Goal: Use online tool/utility

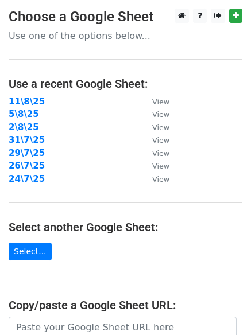
scroll to position [199, 0]
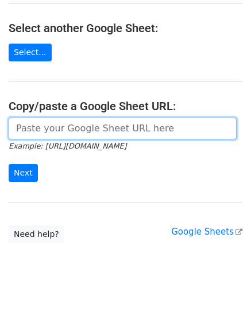
click at [61, 125] on input "url" at bounding box center [123, 129] width 228 height 22
paste input "[URL][DOMAIN_NAME]"
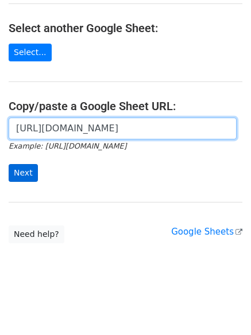
scroll to position [0, 232]
type input "[URL][DOMAIN_NAME]"
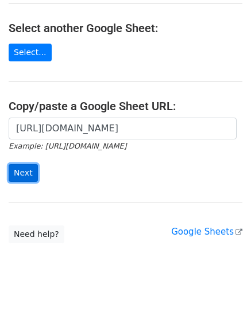
click at [25, 166] on input "Next" at bounding box center [23, 173] width 29 height 18
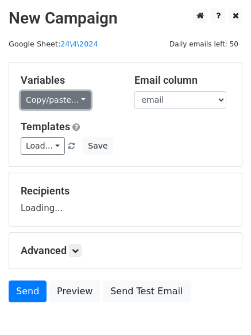
click at [52, 94] on link "Copy/paste..." at bounding box center [56, 100] width 70 height 18
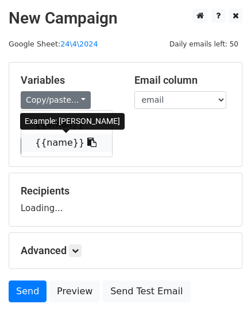
click at [57, 142] on link "{{name}}" at bounding box center [66, 143] width 91 height 18
